Goal: Navigation & Orientation: Understand site structure

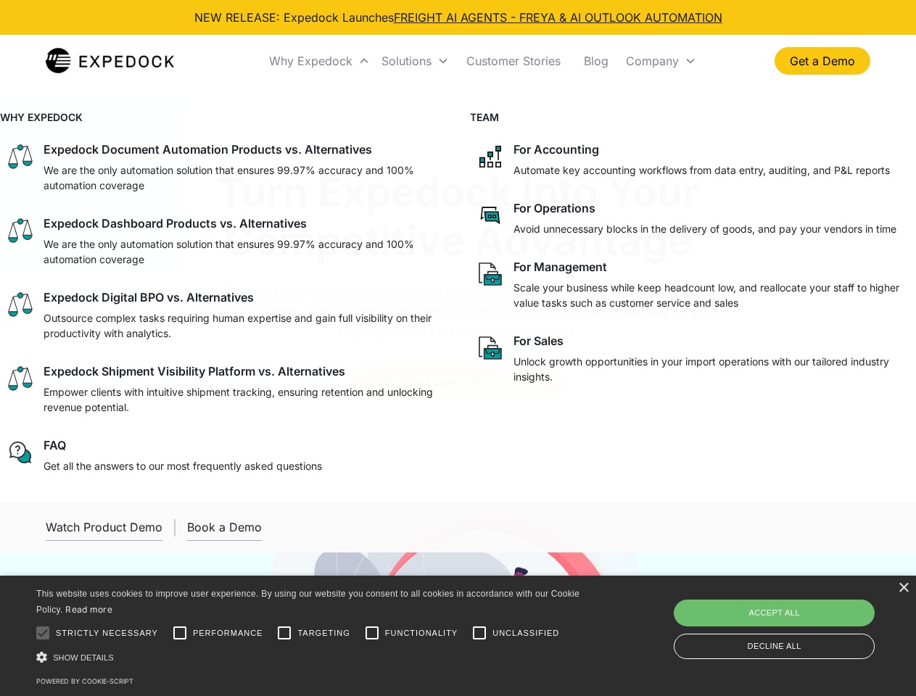
click at [320, 61] on div "Why Expedock" at bounding box center [310, 61] width 83 height 14
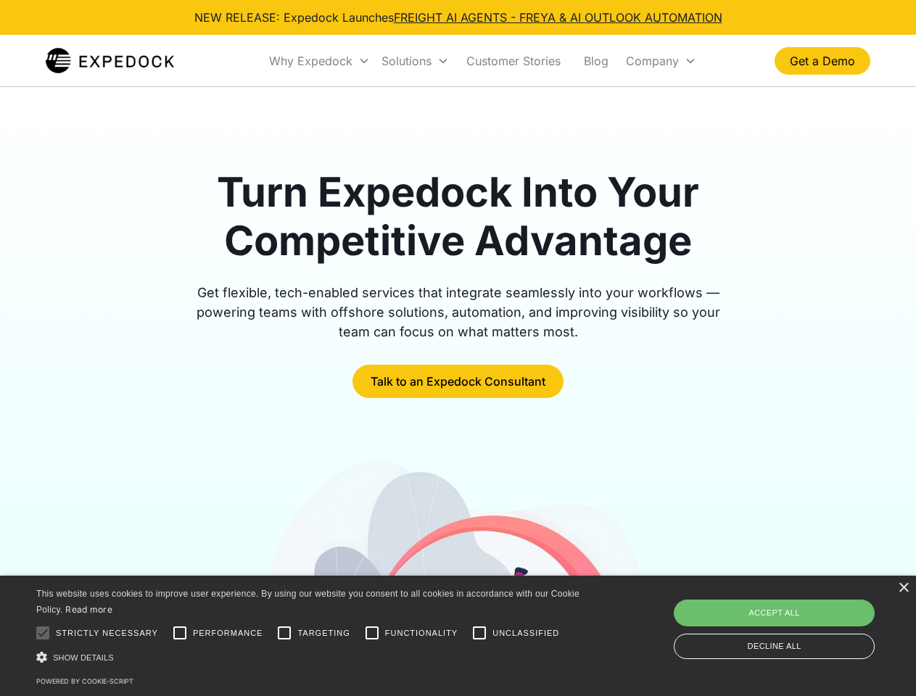
click at [415, 61] on div "Solutions" at bounding box center [406, 61] width 50 height 14
click at [660, 61] on div "Company" at bounding box center [652, 61] width 53 height 14
click at [43, 633] on div at bounding box center [42, 632] width 29 height 29
click at [180, 633] on input "Performance" at bounding box center [179, 632] width 29 height 29
checkbox input "true"
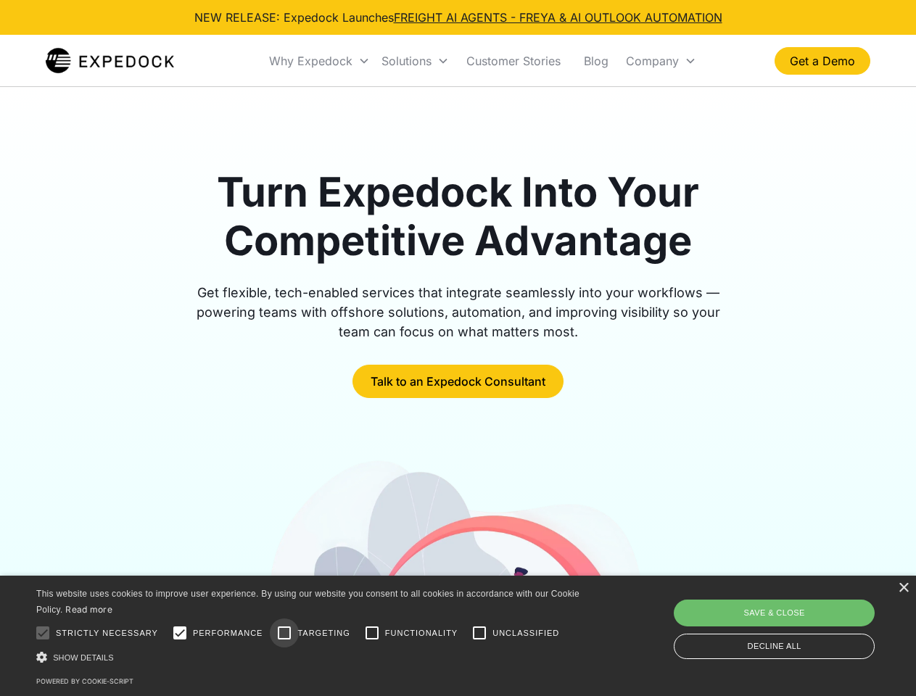
click at [284, 633] on input "Targeting" at bounding box center [284, 632] width 29 height 29
checkbox input "true"
click at [372, 633] on input "Functionality" at bounding box center [371, 632] width 29 height 29
checkbox input "true"
click at [479, 633] on input "Unclassified" at bounding box center [479, 632] width 29 height 29
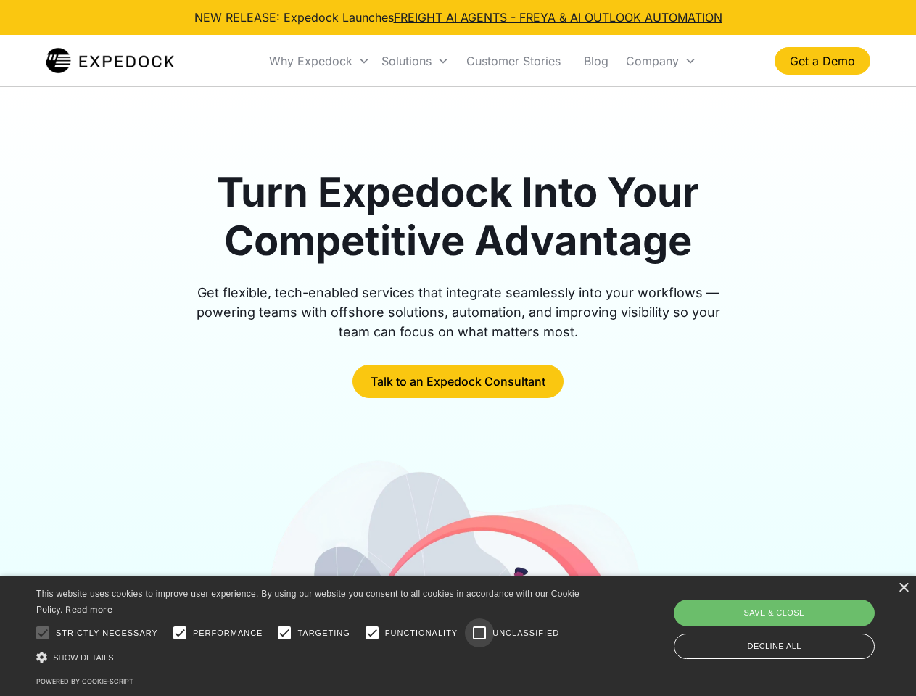
checkbox input "true"
click at [310, 657] on div "Show details Hide details" at bounding box center [310, 657] width 548 height 15
